Goal: Task Accomplishment & Management: Manage account settings

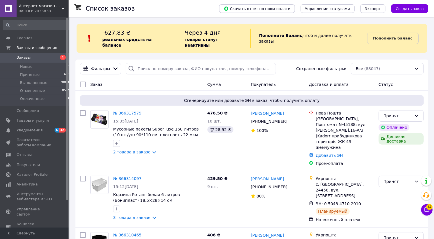
click at [39, 6] on span "Интернет-магазин Хозторг Харьков - товары для дома, сада и огорода оптом" at bounding box center [40, 5] width 43 height 5
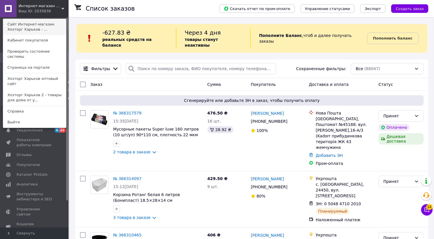
click at [31, 25] on link "Сайт Интернет-магазин Хозторг Харьков - ..." at bounding box center [34, 27] width 63 height 16
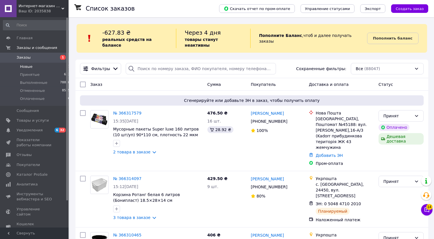
click at [43, 67] on li "Новые 1" at bounding box center [37, 67] width 74 height 8
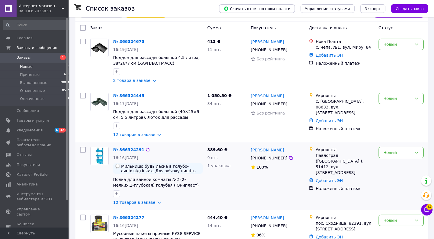
scroll to position [148, 0]
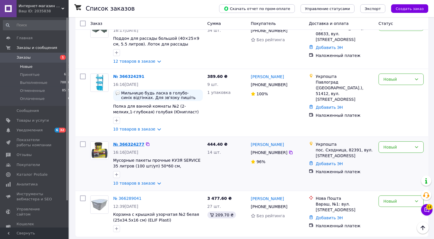
click at [123, 142] on link "№ 366324277" at bounding box center [128, 144] width 31 height 5
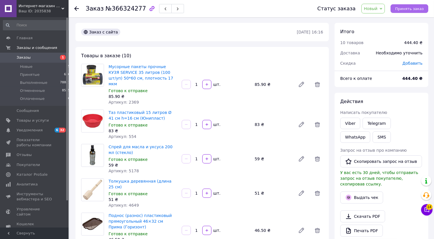
click at [412, 7] on span "Принять заказ" at bounding box center [410, 9] width 29 height 4
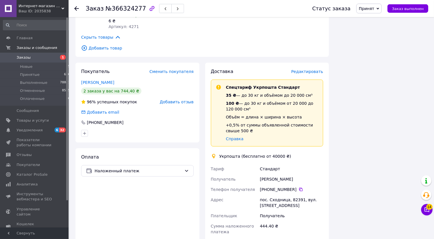
scroll to position [423, 0]
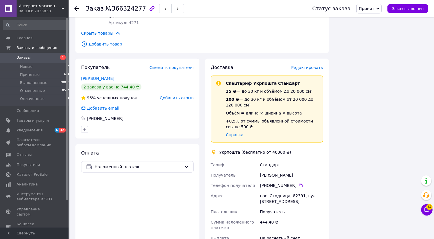
drag, startPoint x: 261, startPoint y: 152, endPoint x: 292, endPoint y: 153, distance: 31.8
click at [293, 170] on div "Галина Германчак" at bounding box center [291, 175] width 65 height 10
copy div "Галина Германчак"
drag, startPoint x: 260, startPoint y: 173, endPoint x: 310, endPoint y: 178, distance: 50.3
click at [310, 190] on div "пос. Сходница, 82391, вул. Шевченка, 55А" at bounding box center [291, 198] width 65 height 16
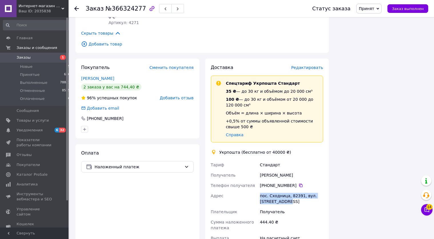
copy div "пос. Сходница, 82391, вул. Шевченка, 55А"
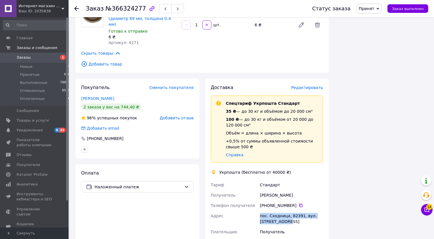
scroll to position [392, 0]
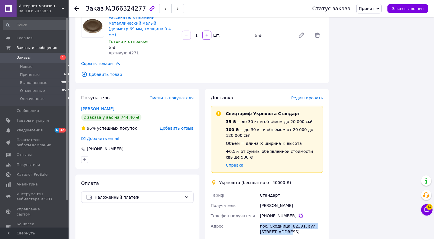
click at [299, 214] on icon at bounding box center [300, 215] width 3 height 3
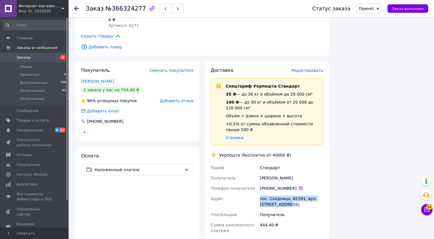
scroll to position [423, 0]
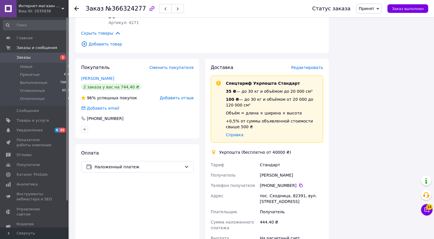
click at [61, 7] on span "Интернет-магазин Хозторг Харьков - товары для дома, сада и огорода оптом" at bounding box center [40, 5] width 43 height 5
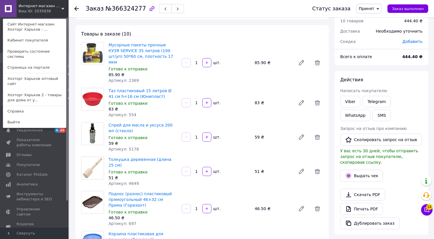
scroll to position [0, 0]
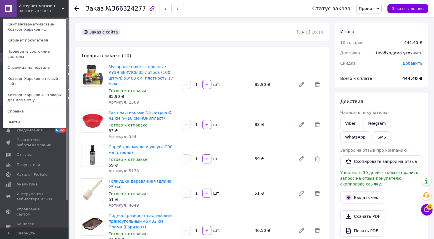
click at [173, 30] on div "Заказ с сайта" at bounding box center [188, 31] width 217 height 9
click at [43, 12] on div "Ваш ID: 2035838" at bounding box center [31, 11] width 24 height 5
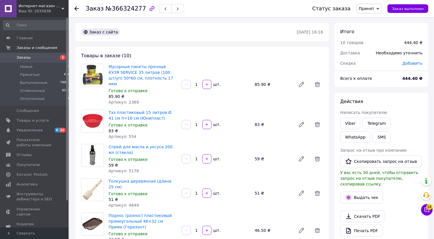
click at [39, 59] on span "Заказы" at bounding box center [35, 57] width 36 height 5
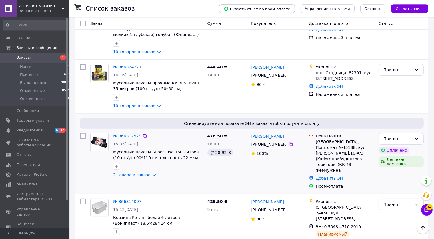
scroll to position [181, 0]
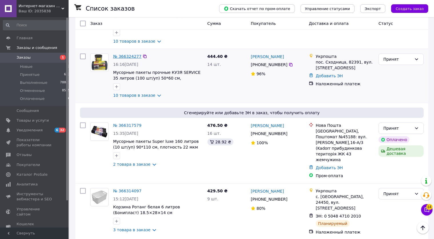
click at [128, 58] on link "№ 366324277" at bounding box center [127, 56] width 28 height 5
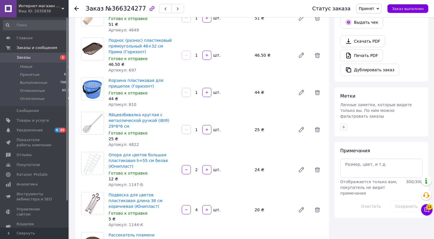
scroll to position [294, 0]
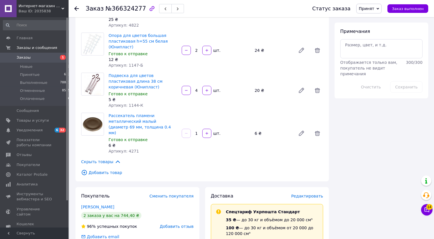
click at [27, 56] on span "Заказы" at bounding box center [24, 57] width 14 height 5
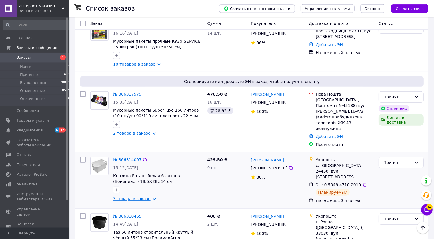
scroll to position [211, 0]
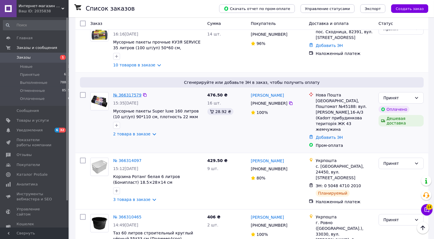
click at [124, 95] on link "№ 366317579" at bounding box center [127, 95] width 28 height 5
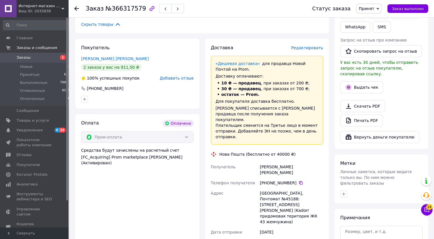
scroll to position [90, 0]
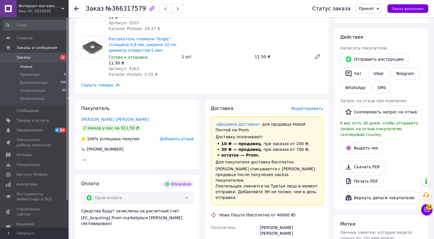
click at [29, 68] on span "Новые" at bounding box center [26, 66] width 13 height 5
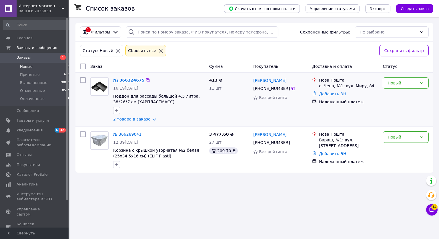
click at [126, 79] on link "№ 366324675" at bounding box center [128, 80] width 31 height 5
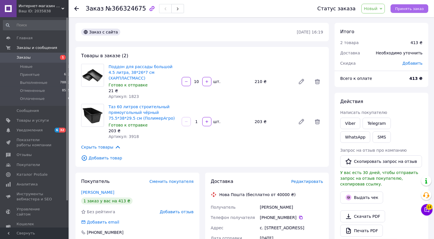
click at [406, 8] on span "Принять заказ" at bounding box center [410, 9] width 29 height 4
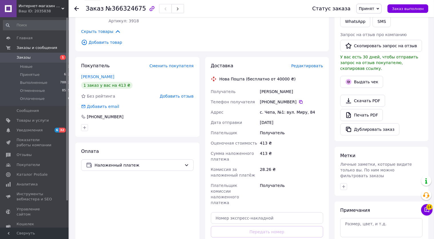
scroll to position [90, 0]
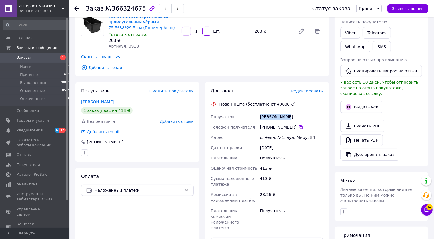
drag, startPoint x: 260, startPoint y: 111, endPoint x: 283, endPoint y: 112, distance: 23.2
click at [284, 112] on div "Егреші Юдіта" at bounding box center [291, 117] width 65 height 10
copy div "Егреші Юдіта"
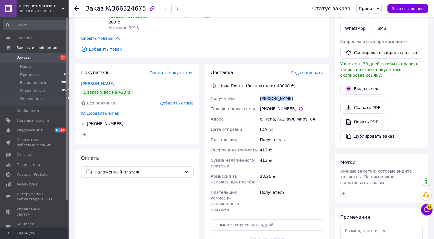
scroll to position [121, 0]
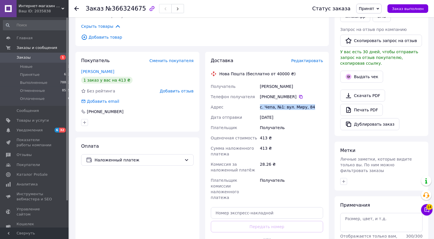
drag, startPoint x: 260, startPoint y: 102, endPoint x: 306, endPoint y: 102, distance: 45.8
click at [309, 102] on div "с. Чепа, №1: вул. Миру, 84" at bounding box center [291, 107] width 65 height 10
copy div "с. Чепа, №1: вул. Миру, 84"
click at [299, 94] on icon at bounding box center [301, 96] width 5 height 5
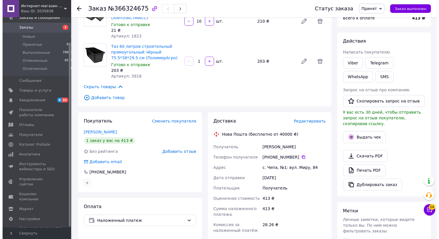
scroll to position [0, 0]
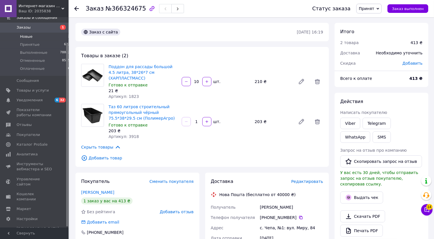
click at [31, 37] on span "Новые" at bounding box center [26, 36] width 13 height 5
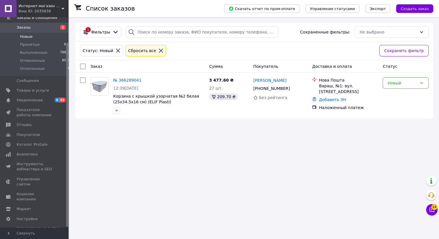
click at [33, 6] on span "Интернет-магазин Хозторг Харьков - товары для дома, сада и огорода оптом" at bounding box center [40, 5] width 43 height 5
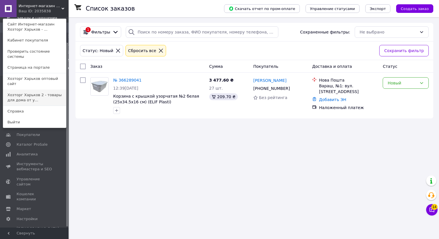
click at [45, 90] on link "Хозторг Харьков 2 - товары для дома от у..." at bounding box center [34, 98] width 63 height 16
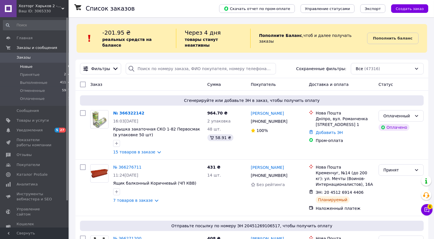
click at [36, 66] on li "Новые 0" at bounding box center [37, 67] width 74 height 8
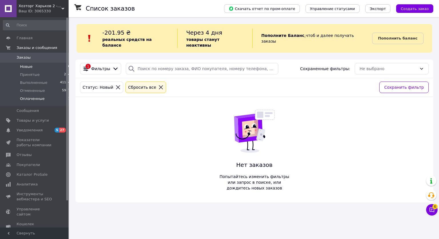
click at [38, 99] on span "Оплаченные" at bounding box center [32, 98] width 25 height 5
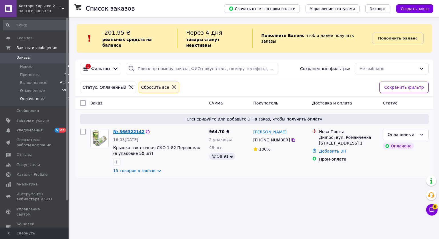
click at [124, 129] on link "№ 366322142" at bounding box center [128, 131] width 31 height 5
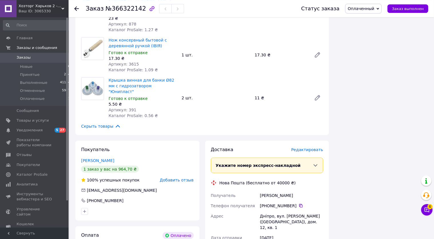
scroll to position [634, 0]
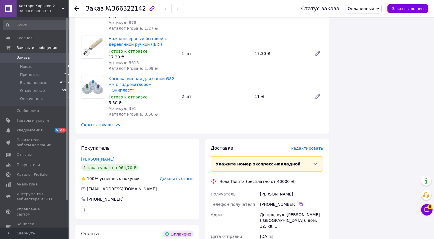
drag, startPoint x: 260, startPoint y: 166, endPoint x: 293, endPoint y: 164, distance: 33.5
click at [293, 189] on div "Беспалов Артём" at bounding box center [291, 194] width 65 height 10
copy div "Беспалов Артём"
drag, startPoint x: 260, startPoint y: 187, endPoint x: 311, endPoint y: 193, distance: 51.6
click at [316, 209] on div "Дніпро, вул. Романченка Трофима (Калінінградська), дом. 12, кв. 1" at bounding box center [291, 220] width 65 height 22
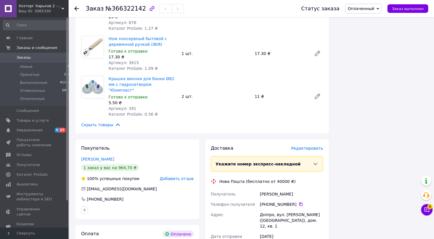
copy div "Дніпро, вул. Романченка Трофима (Калінінградська), дом. 12, кв. 1"
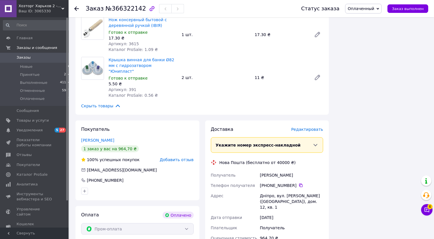
scroll to position [664, 0]
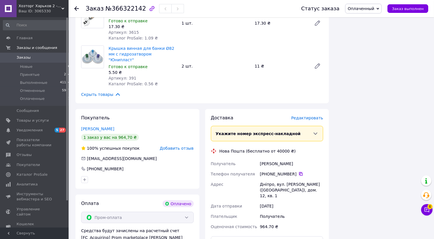
click at [299, 172] on icon at bounding box center [301, 174] width 5 height 5
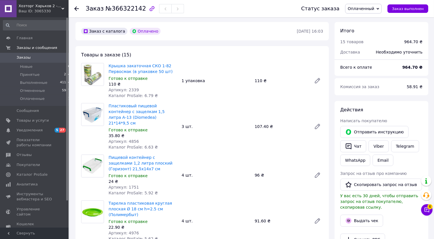
scroll to position [30, 0]
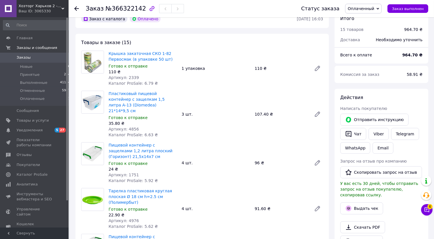
click at [143, 142] on span "Пищевой контейнер с защелками 1,2 литра плоский (Горизонт) 21,5х14х7 см" at bounding box center [143, 150] width 69 height 17
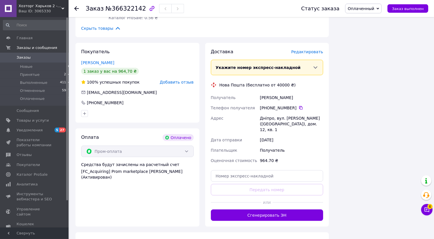
scroll to position [732, 0]
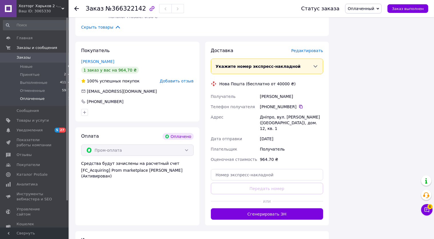
click at [39, 98] on span "Оплаченные" at bounding box center [32, 98] width 25 height 5
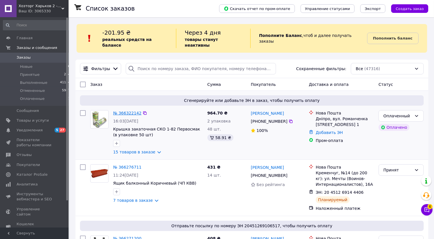
click at [122, 111] on link "№ 366322142" at bounding box center [127, 113] width 28 height 5
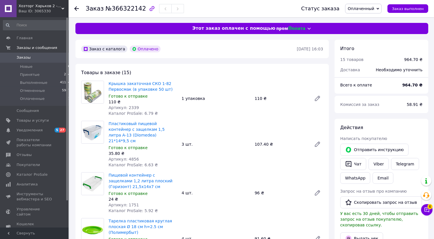
click at [370, 7] on span "Оплаченный" at bounding box center [361, 8] width 27 height 5
click at [363, 20] on li "Принят" at bounding box center [364, 20] width 36 height 9
click at [38, 68] on li "Новые 0" at bounding box center [37, 67] width 74 height 8
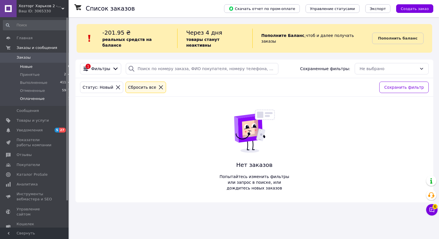
drag, startPoint x: 43, startPoint y: 99, endPoint x: 59, endPoint y: 98, distance: 15.8
click at [43, 99] on li "Оплаченные 1" at bounding box center [37, 100] width 74 height 11
click at [34, 98] on span "Оплаченные" at bounding box center [32, 98] width 25 height 5
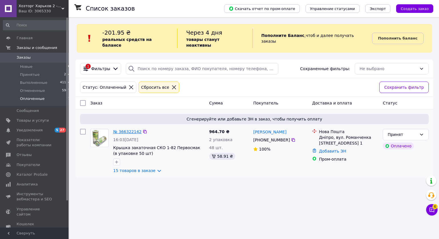
click at [130, 129] on link "№ 366322142" at bounding box center [127, 131] width 28 height 5
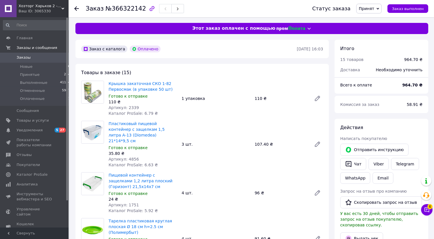
click at [26, 7] on span "Хозторг Харьков 2 - товары для дома от [DEMOGRAPHIC_DATA] производителей" at bounding box center [40, 5] width 43 height 5
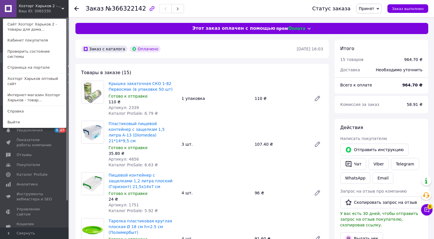
click at [52, 75] on link "Хозторг Харьков оптовый сайт" at bounding box center [34, 81] width 63 height 16
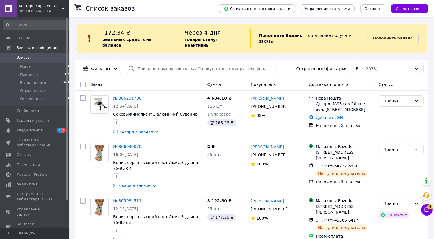
click at [34, 9] on div "Ваш ID: 3840114" at bounding box center [44, 11] width 50 height 5
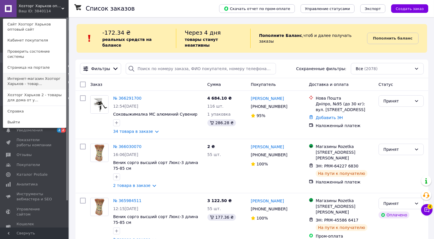
click at [36, 76] on link "Интернет-магазин Хозторг Харьков - товар..." at bounding box center [34, 81] width 63 height 16
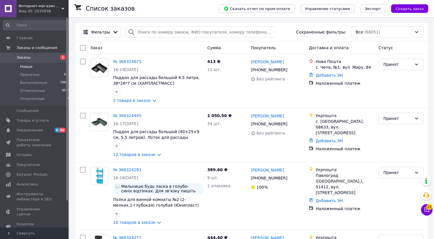
click at [37, 65] on li "Новые 1" at bounding box center [37, 67] width 74 height 8
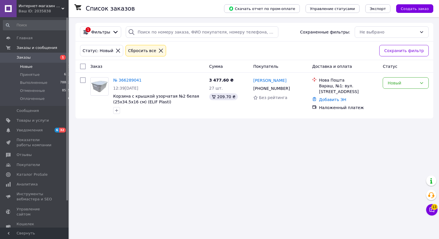
click at [40, 8] on span "Интернет-магазин Хозторг Харьков - товары для дома, сада и огорода оптом" at bounding box center [40, 5] width 43 height 5
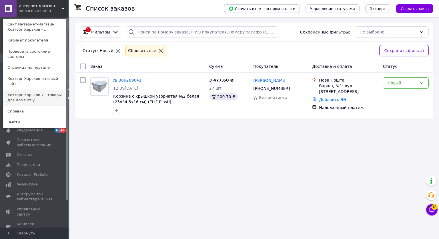
click at [37, 90] on link "Хозторг Харьков 2 - товары для дома от у..." at bounding box center [34, 98] width 63 height 16
